Goal: Find specific page/section

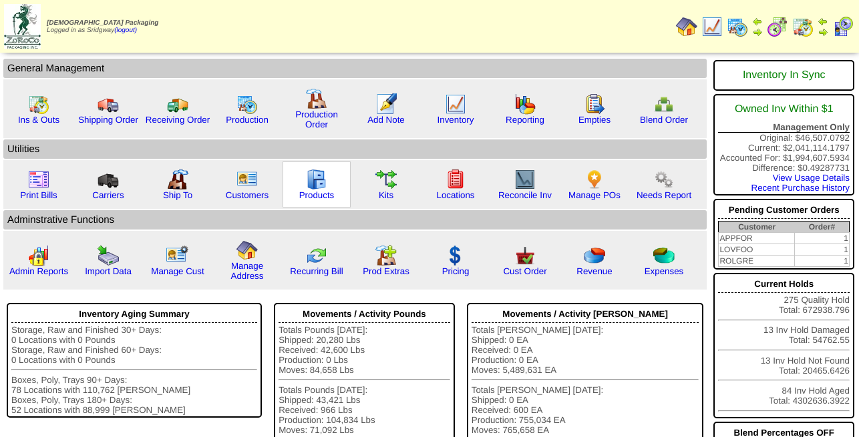
click at [318, 190] on img at bounding box center [316, 179] width 21 height 21
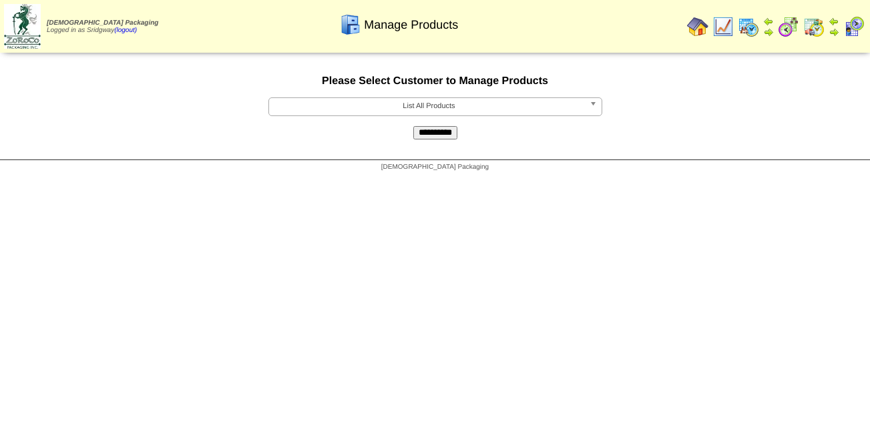
click at [466, 104] on span "List All Products" at bounding box center [429, 106] width 310 height 16
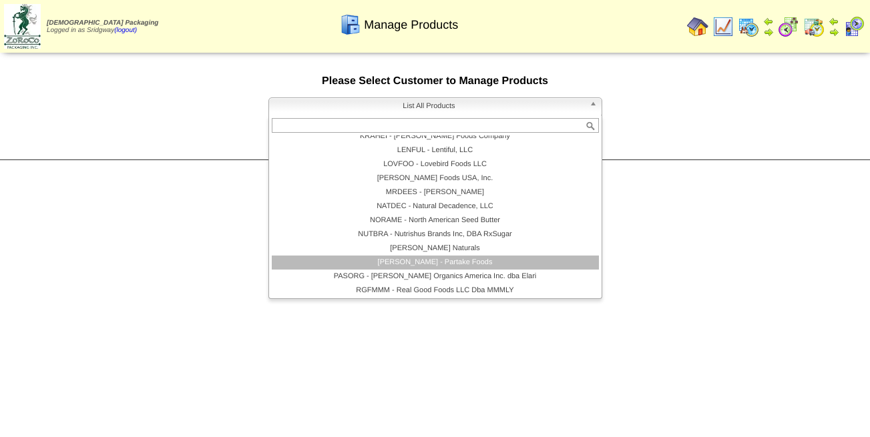
scroll to position [240, 0]
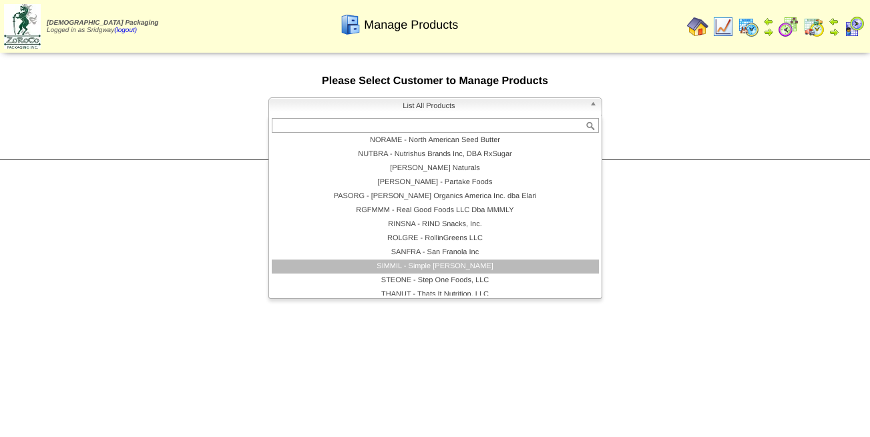
click at [440, 266] on li "SIMMIL - Simple [PERSON_NAME]" at bounding box center [435, 267] width 327 height 14
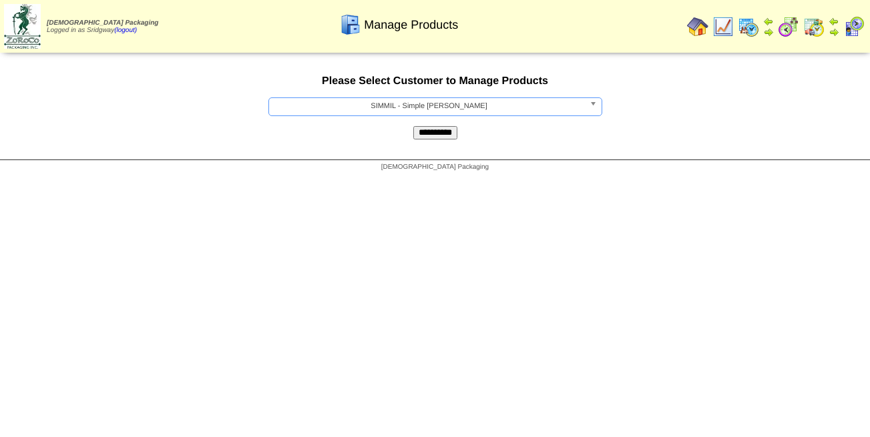
click at [437, 136] on input "**********" at bounding box center [435, 132] width 44 height 13
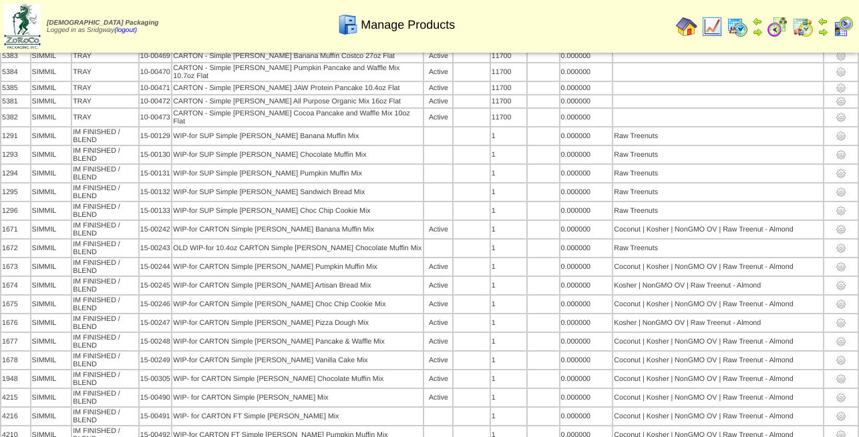
scroll to position [1620, 0]
